Goal: Navigation & Orientation: Find specific page/section

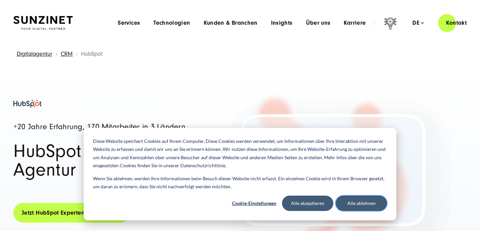
click at [369, 205] on button "Alle ablehnen" at bounding box center [361, 202] width 51 height 15
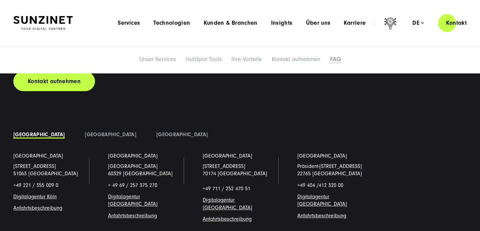
scroll to position [3589, 0]
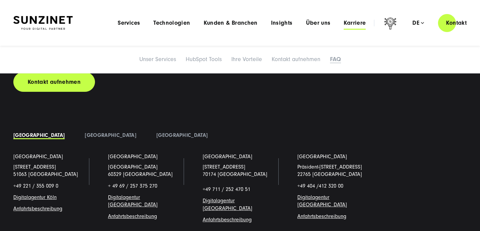
click at [350, 23] on span "Karriere" at bounding box center [355, 23] width 22 height 7
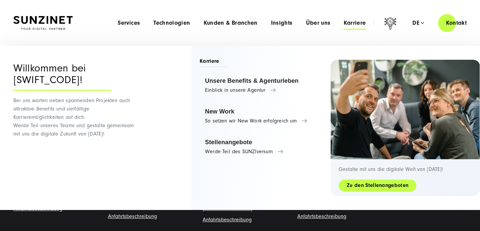
click at [383, 185] on link "Zu den Stellenangeboten" at bounding box center [378, 185] width 78 height 8
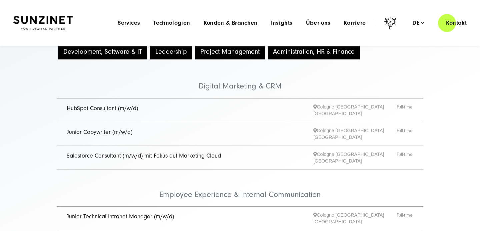
scroll to position [75, 0]
click at [124, 107] on link "HubSpot Consultant (m/w/d)" at bounding box center [102, 108] width 71 height 7
